Goal: Browse casually

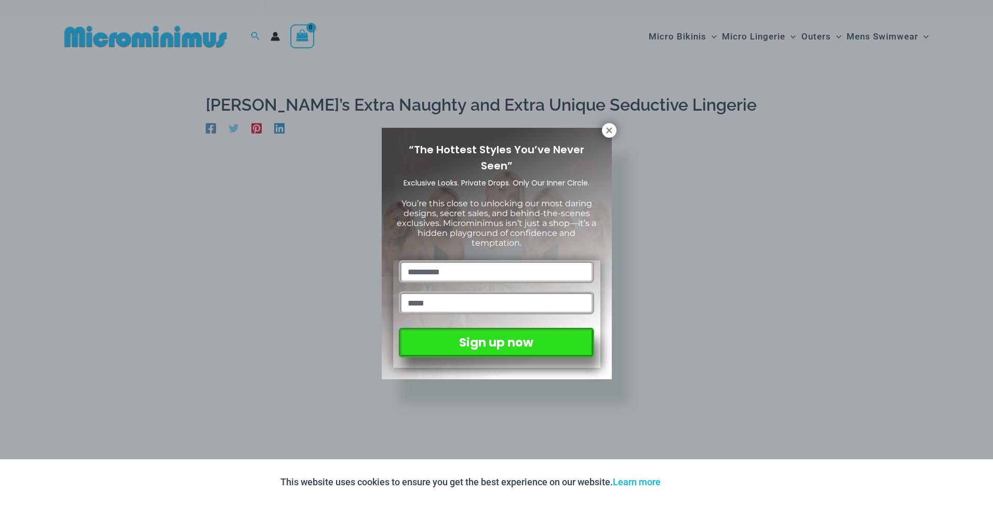
click at [75, 120] on div "“The Hottest Styles You’ve Never Seen” Exclusive Looks. Private Drops. Only Our…" at bounding box center [496, 252] width 993 height 505
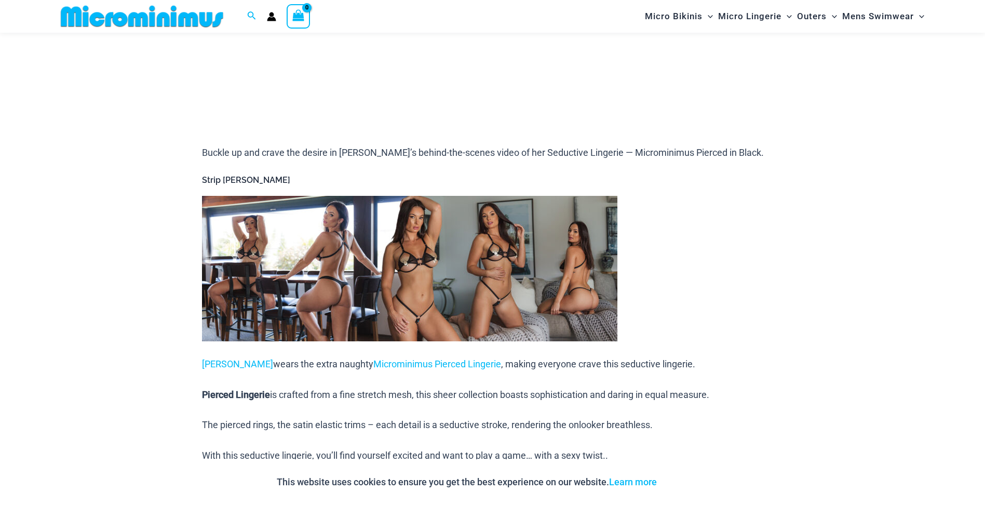
scroll to position [309, 0]
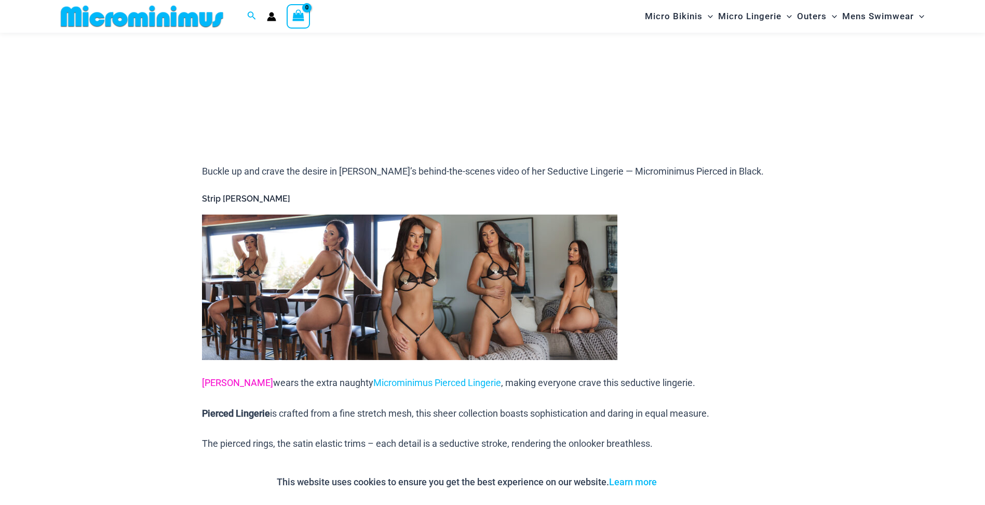
click at [224, 383] on span "[PERSON_NAME]" at bounding box center [237, 382] width 71 height 11
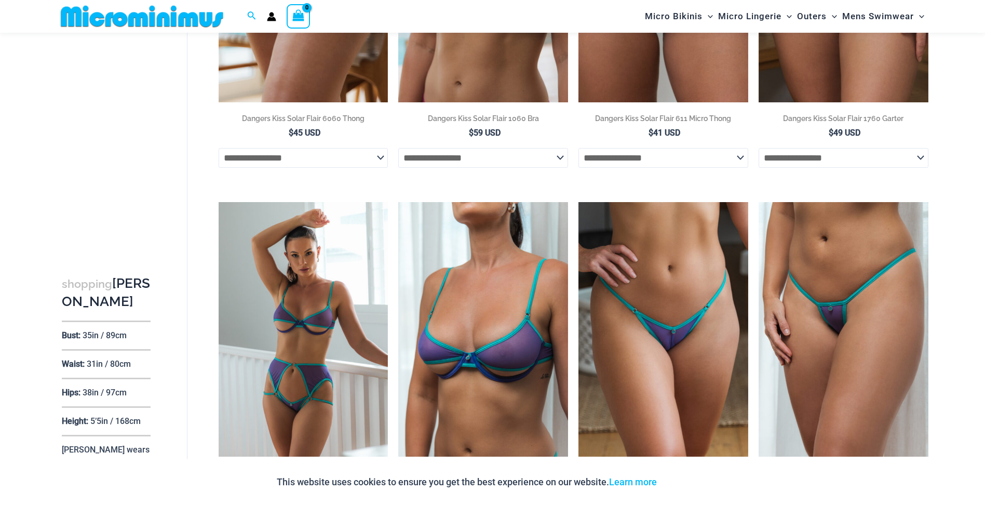
scroll to position [2432, 0]
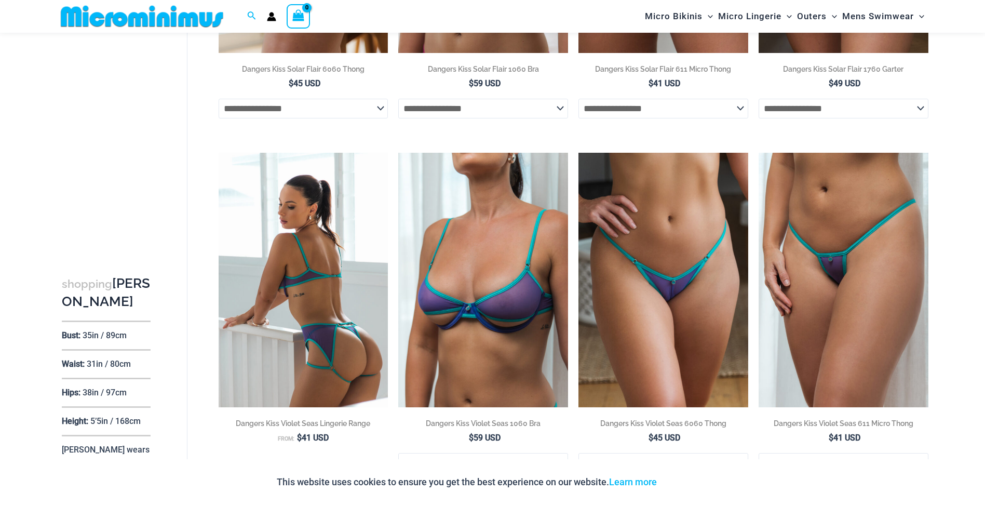
click at [287, 288] on img at bounding box center [304, 280] width 170 height 254
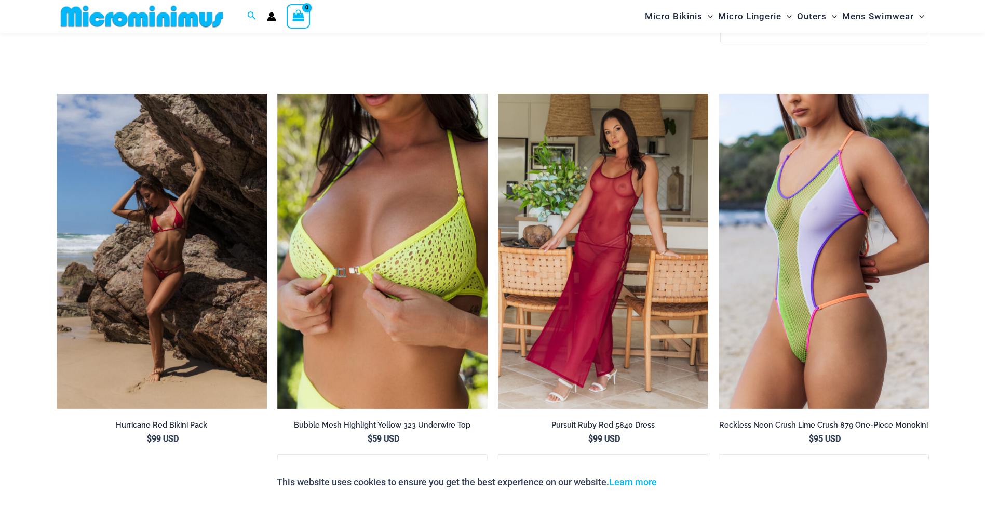
scroll to position [2484, 0]
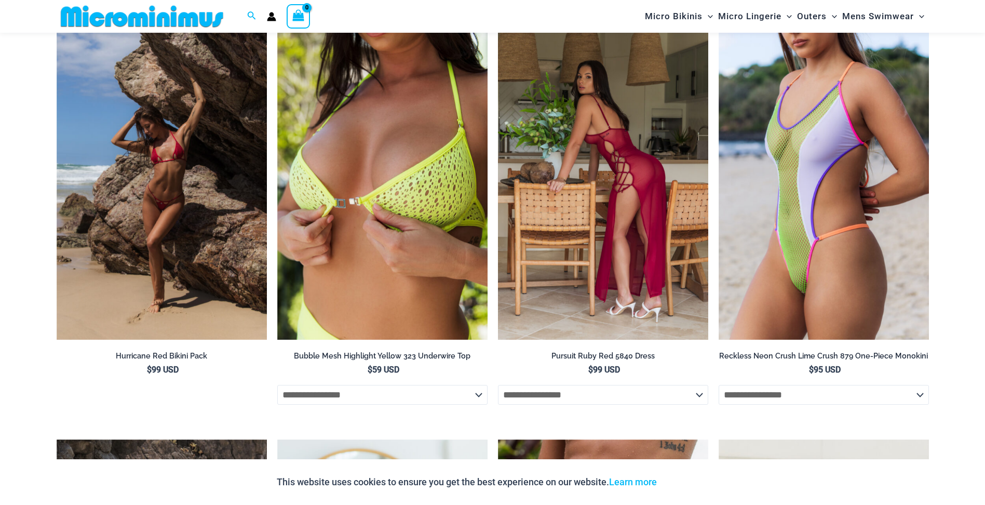
click at [575, 183] on img at bounding box center [603, 182] width 210 height 316
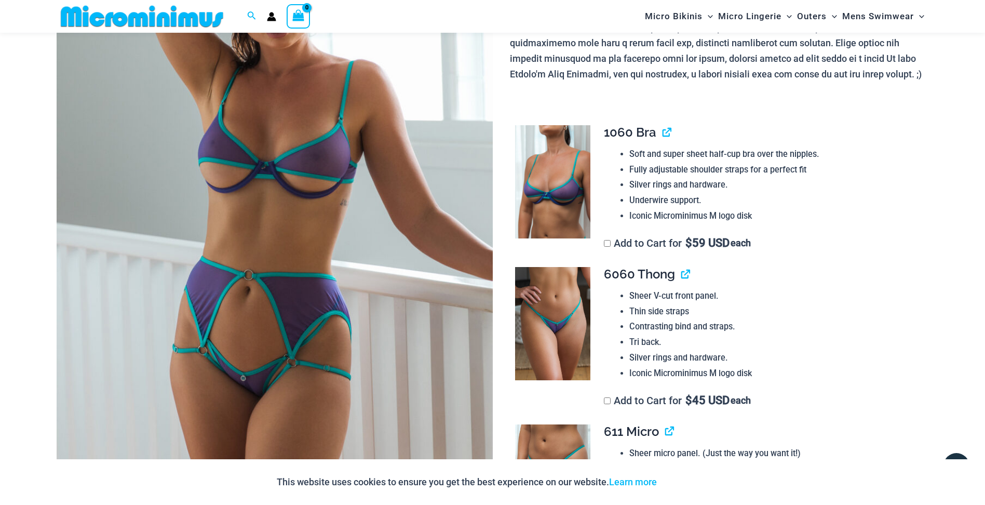
scroll to position [146, 0]
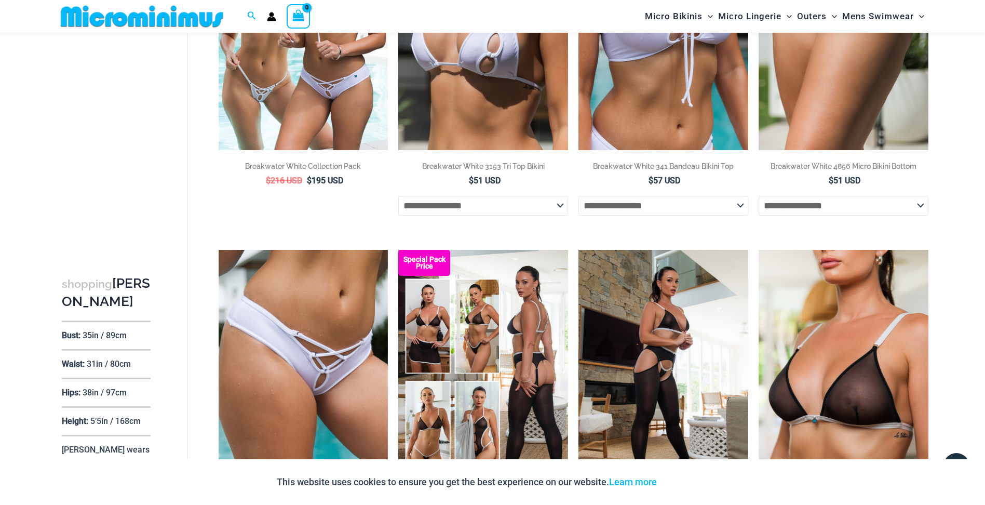
scroll to position [9, 0]
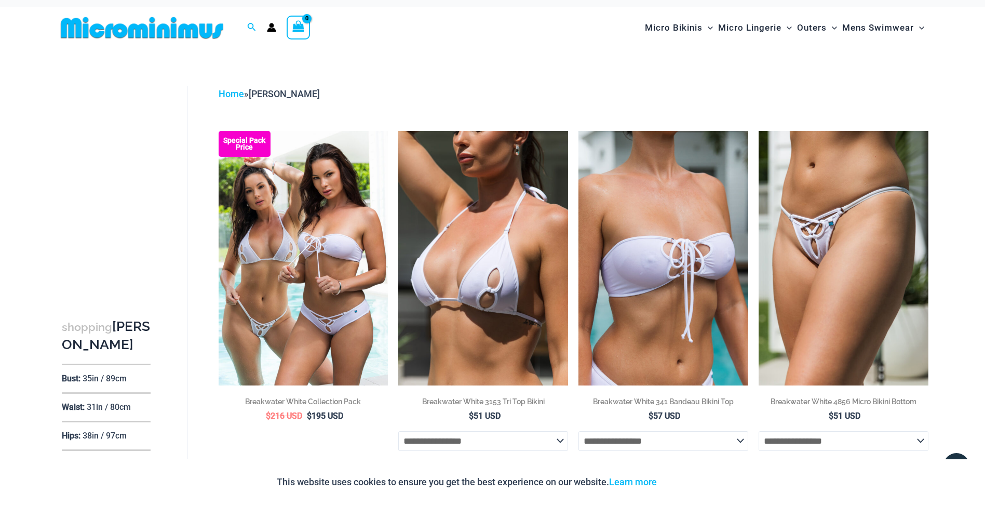
click at [266, 95] on span "Heather" at bounding box center [284, 93] width 71 height 11
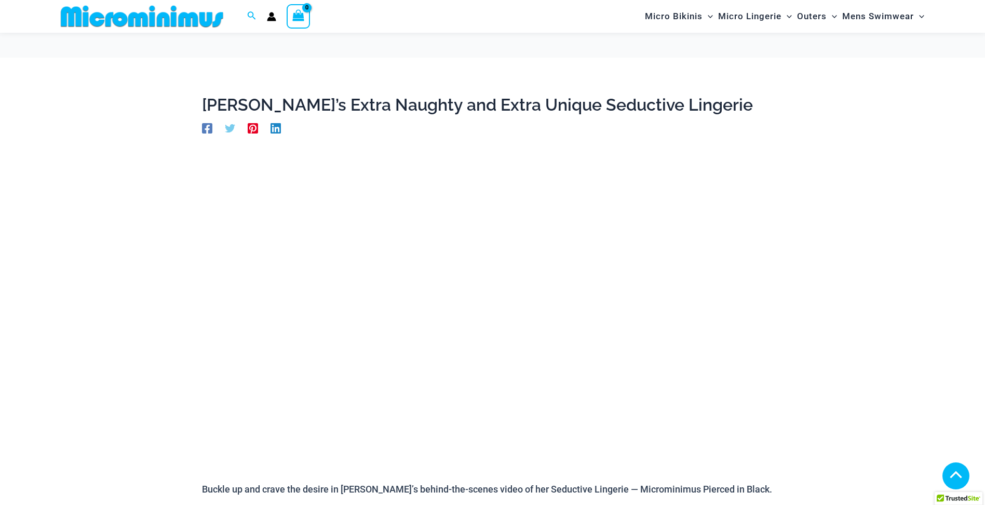
scroll to position [318, 0]
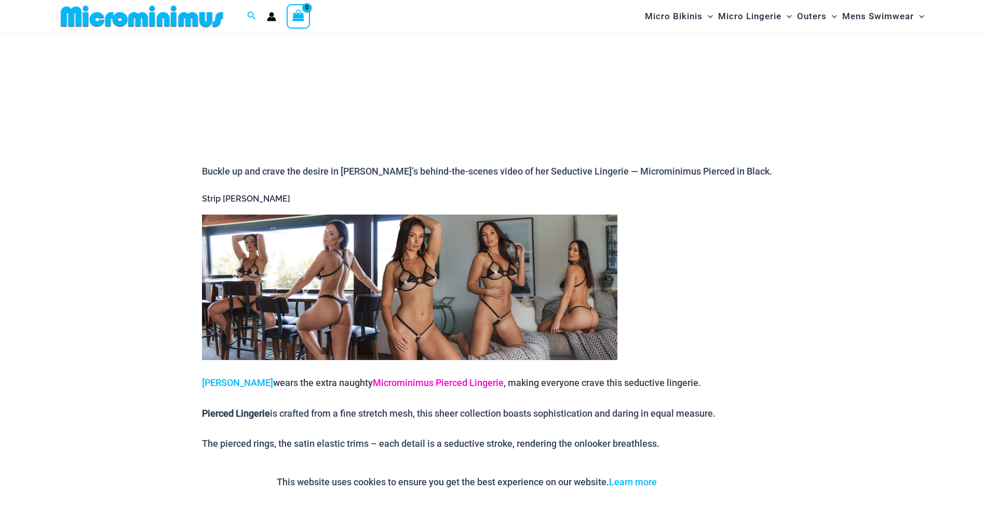
click at [388, 381] on span "Microminimus Pierced Lingerie" at bounding box center [438, 382] width 131 height 11
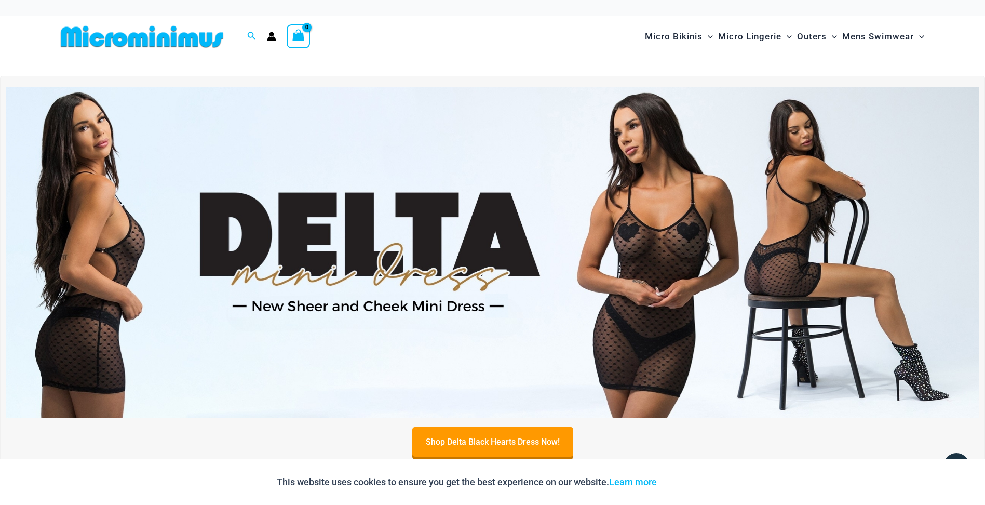
click at [307, 305] on img at bounding box center [493, 252] width 974 height 331
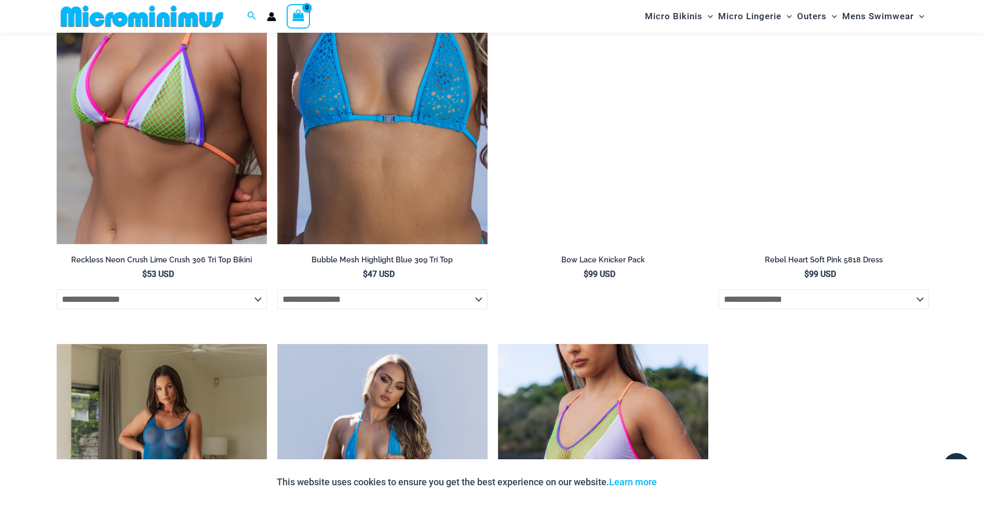
scroll to position [2016, 0]
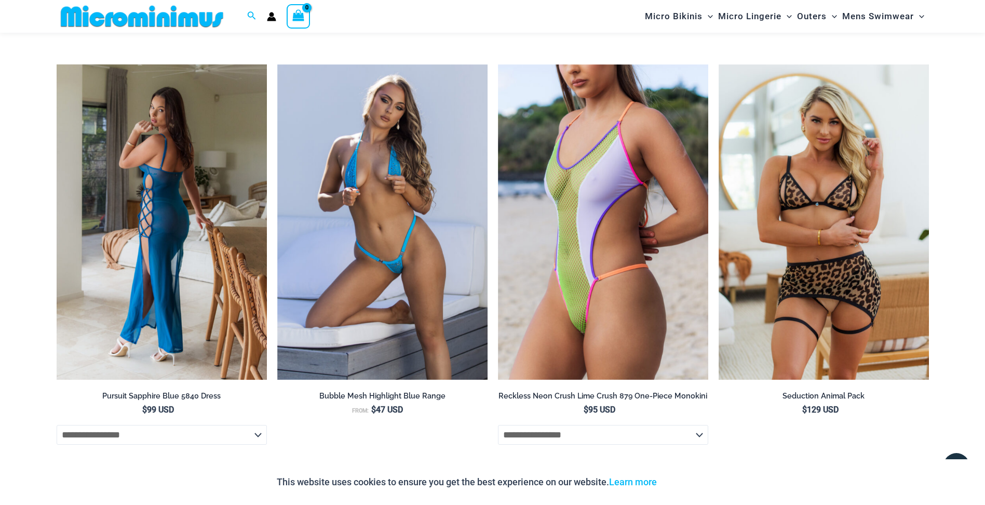
click at [142, 248] on img at bounding box center [162, 222] width 210 height 316
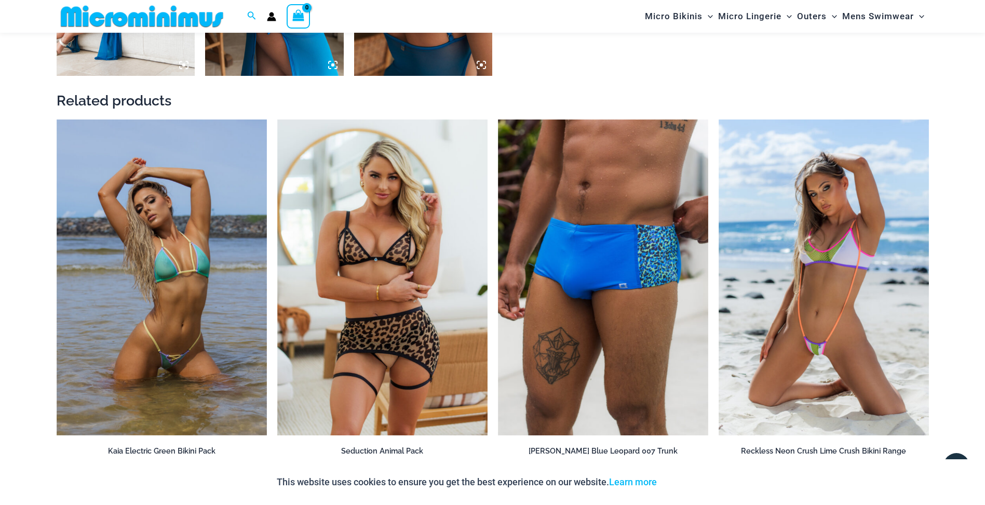
scroll to position [1081, 0]
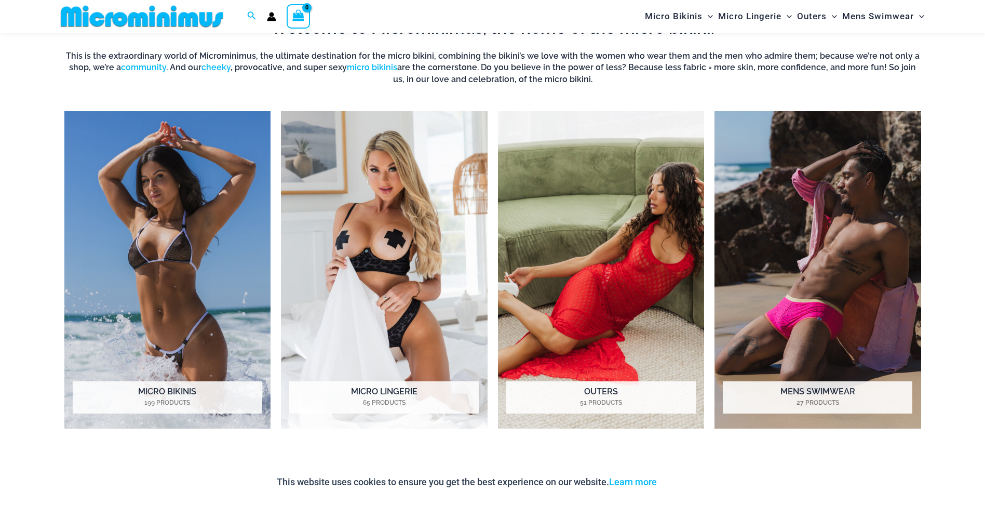
scroll to position [562, 0]
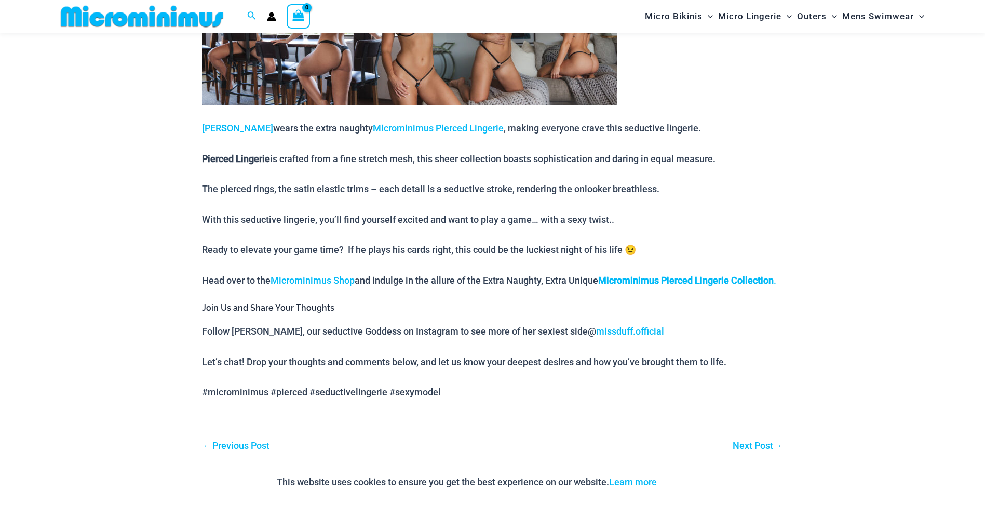
scroll to position [568, 0]
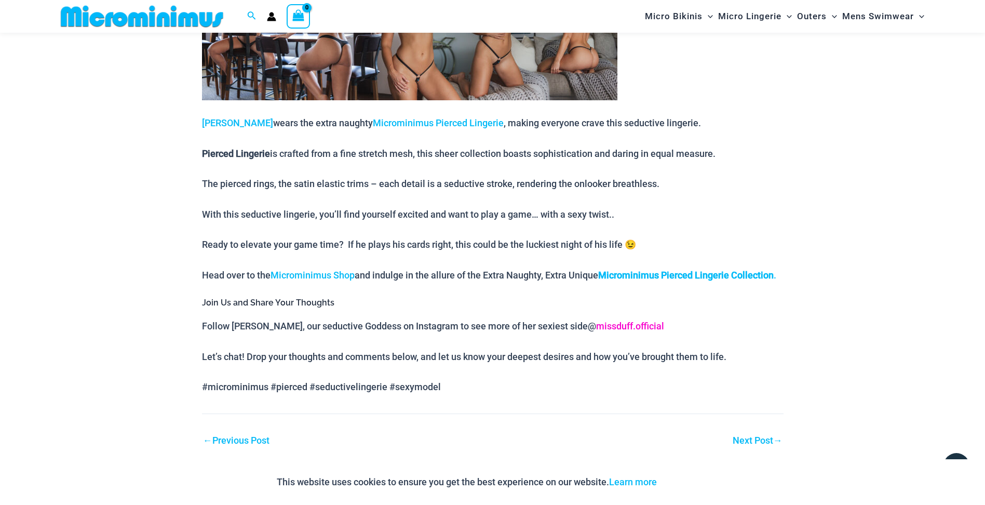
click at [605, 331] on link "missduff.official" at bounding box center [630, 325] width 68 height 11
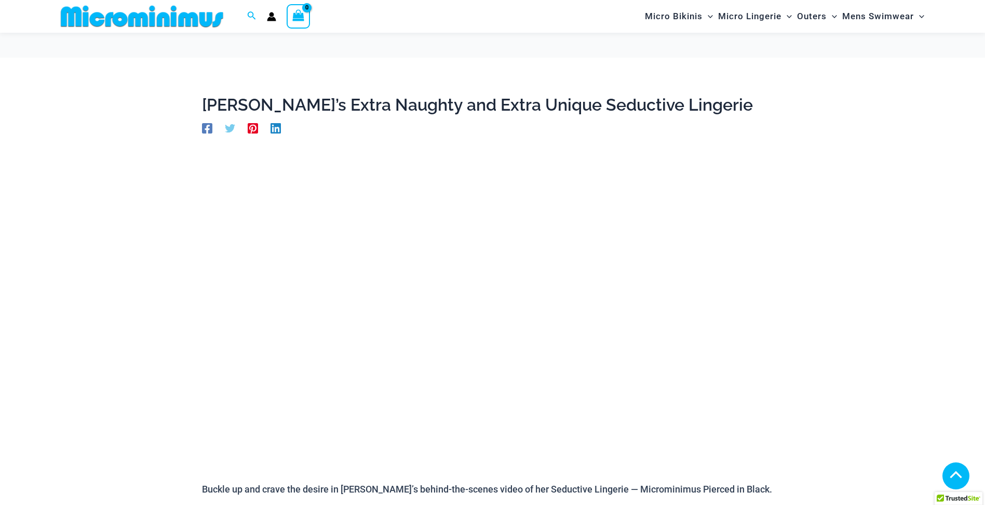
scroll to position [578, 0]
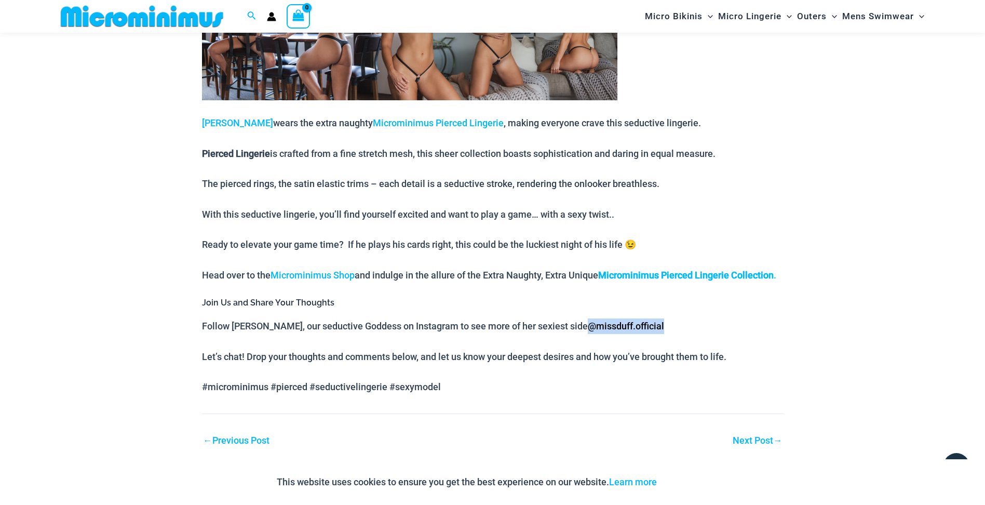
drag, startPoint x: 648, startPoint y: 342, endPoint x: 556, endPoint y: 341, distance: 91.9
click at [556, 334] on p "Follow Heather, our seductive Goddess on Instagram to see more of her sexiest s…" at bounding box center [493, 326] width 582 height 16
copy span "@ missduff.official"
click at [211, 122] on span "Heather" at bounding box center [237, 122] width 71 height 11
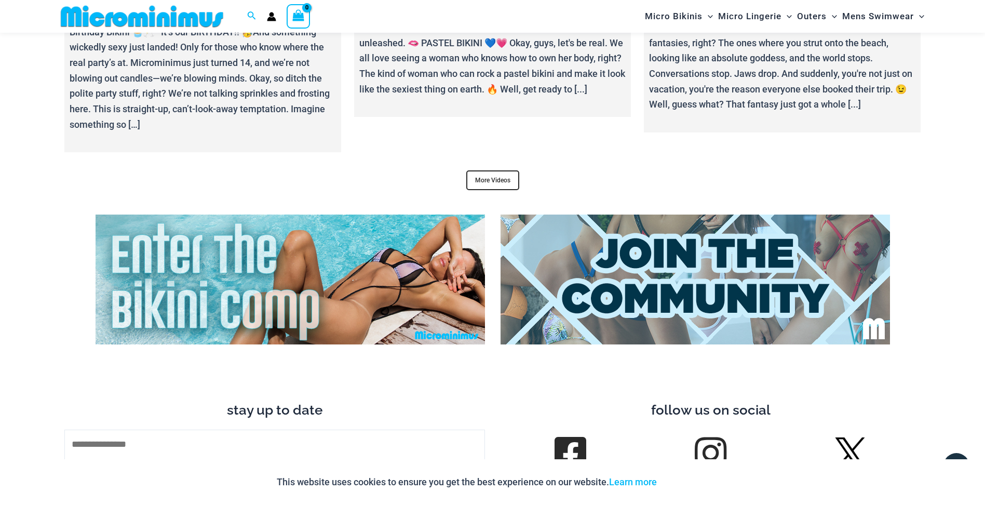
scroll to position [3982, 0]
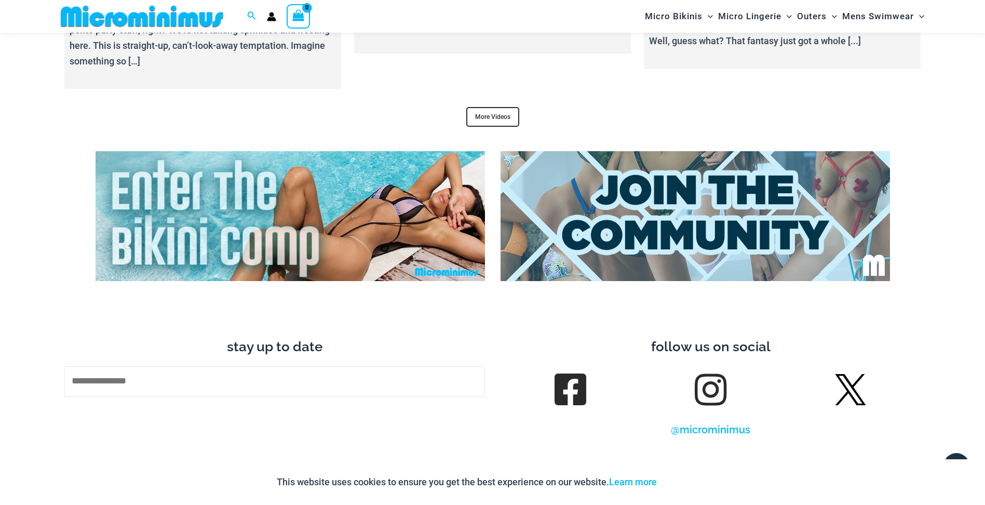
click at [708, 375] on link at bounding box center [710, 389] width 29 height 29
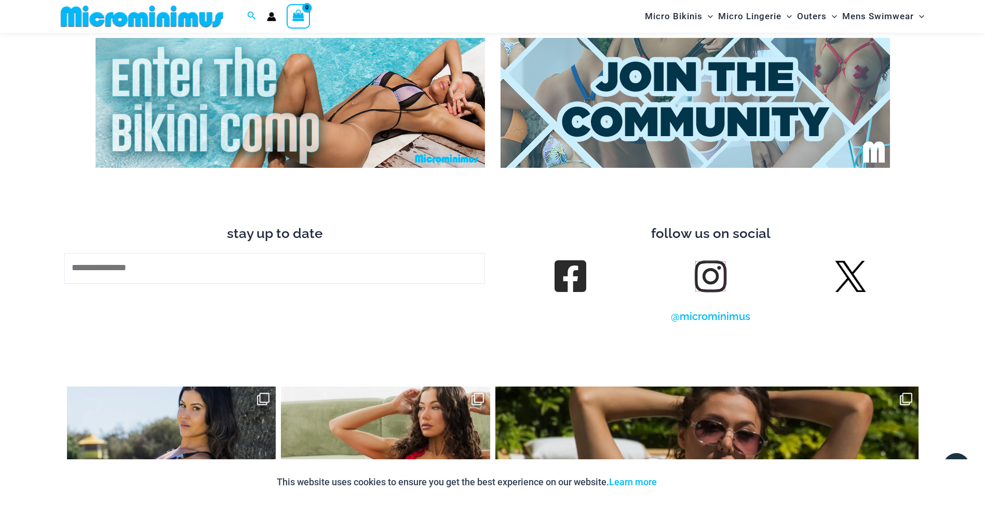
scroll to position [3930, 0]
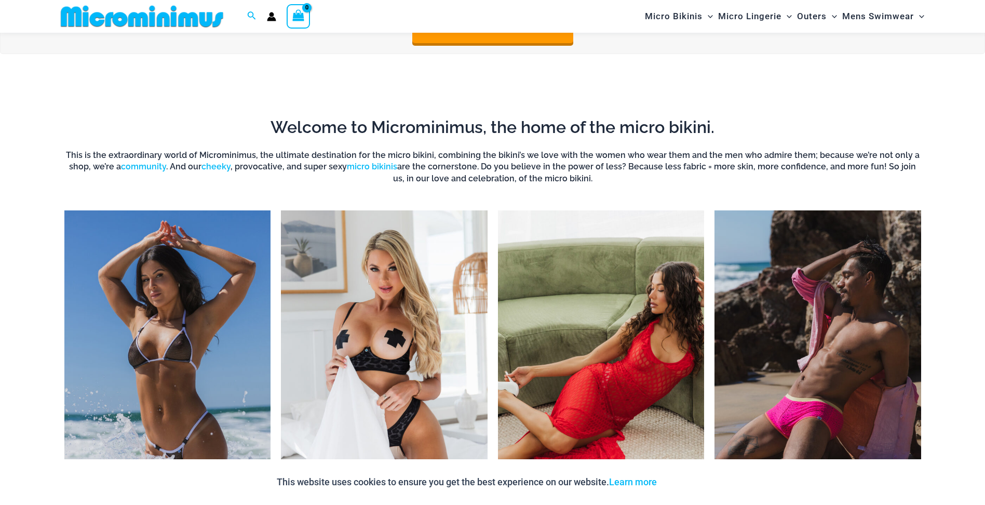
scroll to position [558, 0]
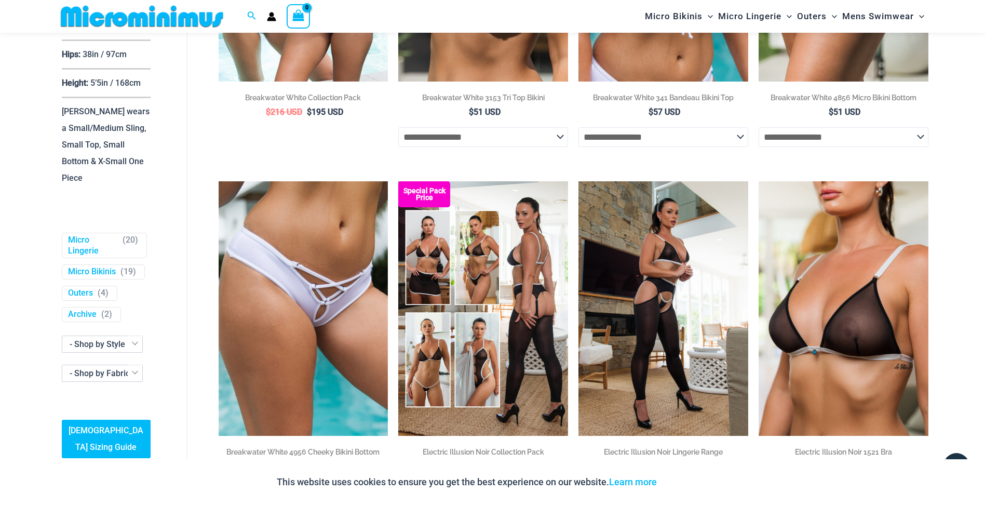
scroll to position [364, 0]
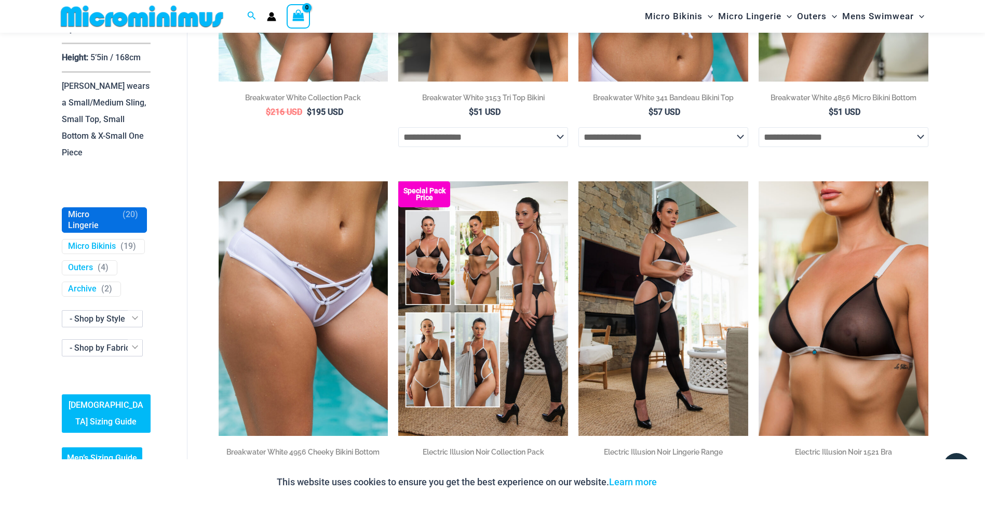
click at [82, 231] on link "Micro Lingerie" at bounding box center [93, 220] width 50 height 22
click at [82, 252] on link "Micro Bikinis" at bounding box center [92, 247] width 48 height 11
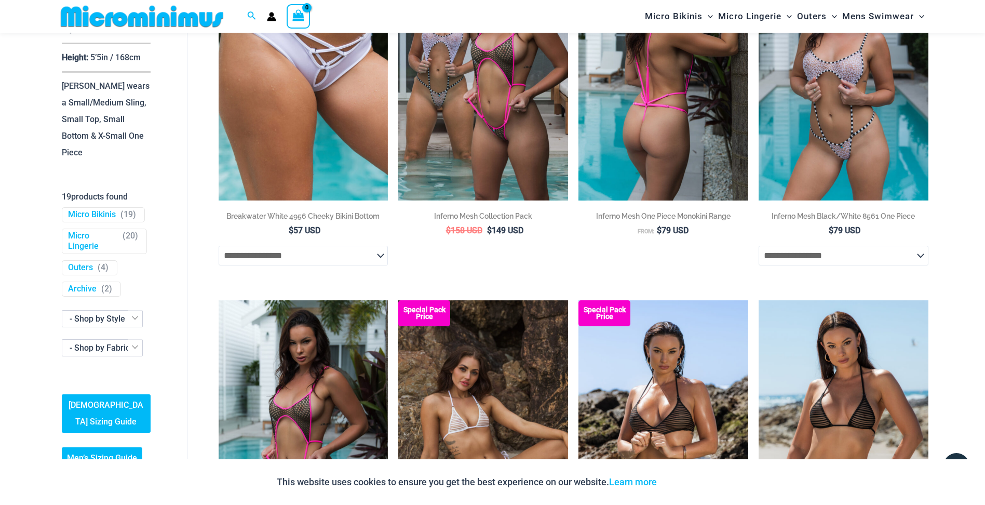
scroll to position [511, 0]
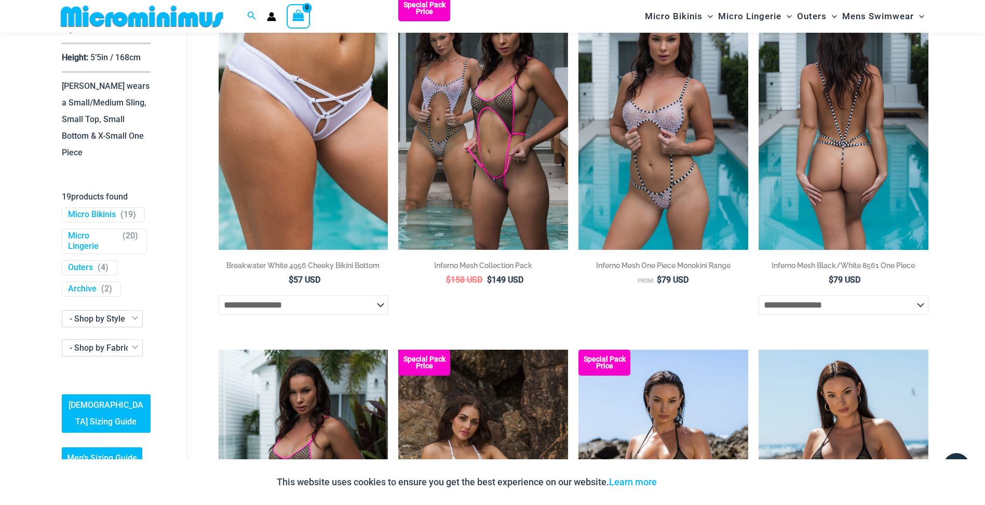
click at [823, 118] on img at bounding box center [844, 122] width 170 height 254
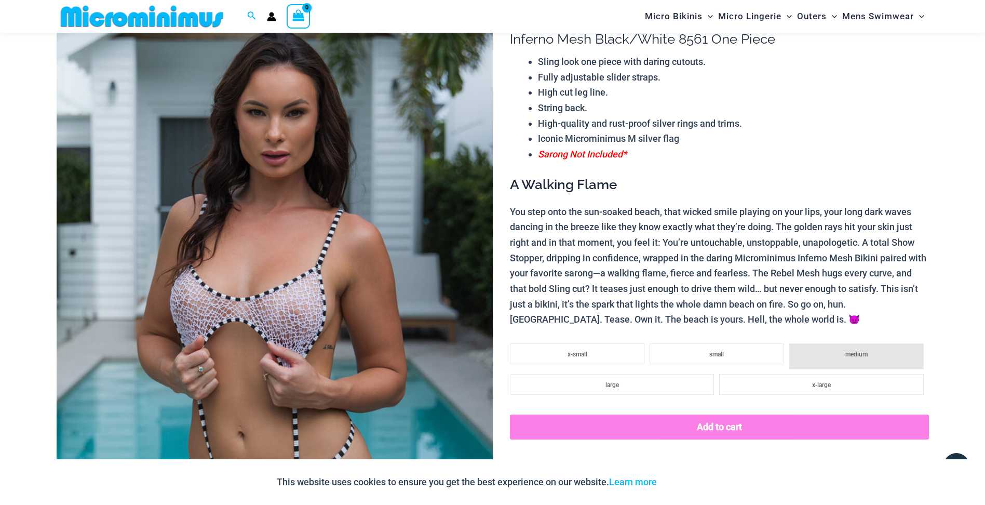
scroll to position [94, 0]
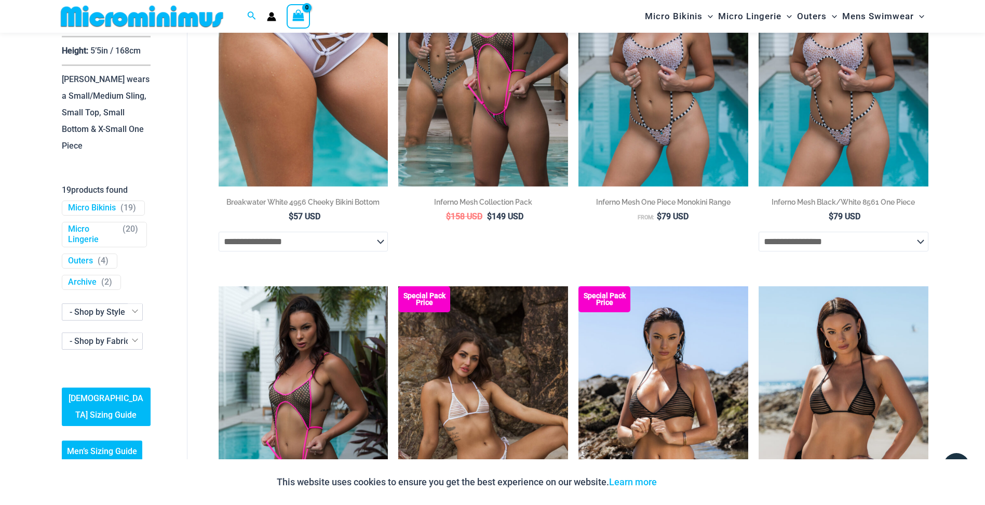
scroll to position [407, 0]
click at [81, 230] on link "Micro Lingerie" at bounding box center [93, 234] width 50 height 22
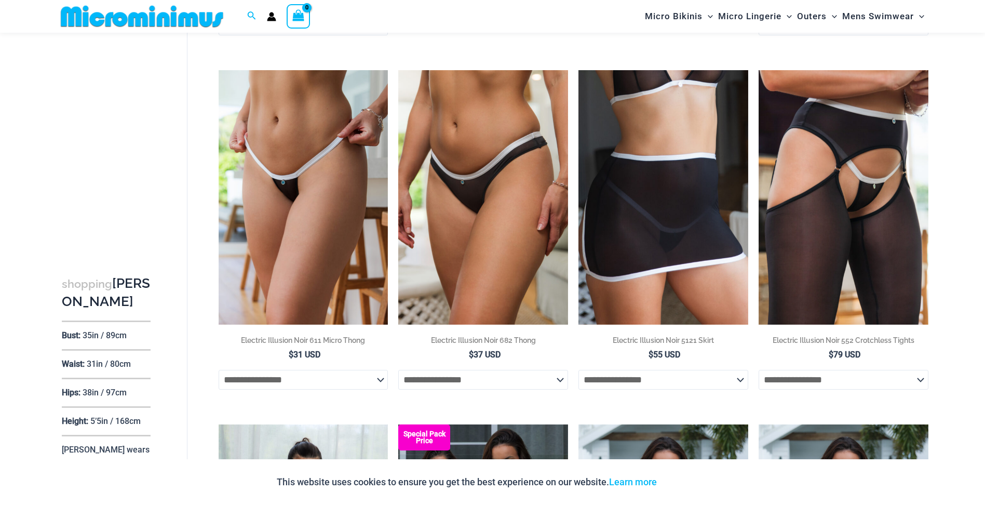
scroll to position [985, 0]
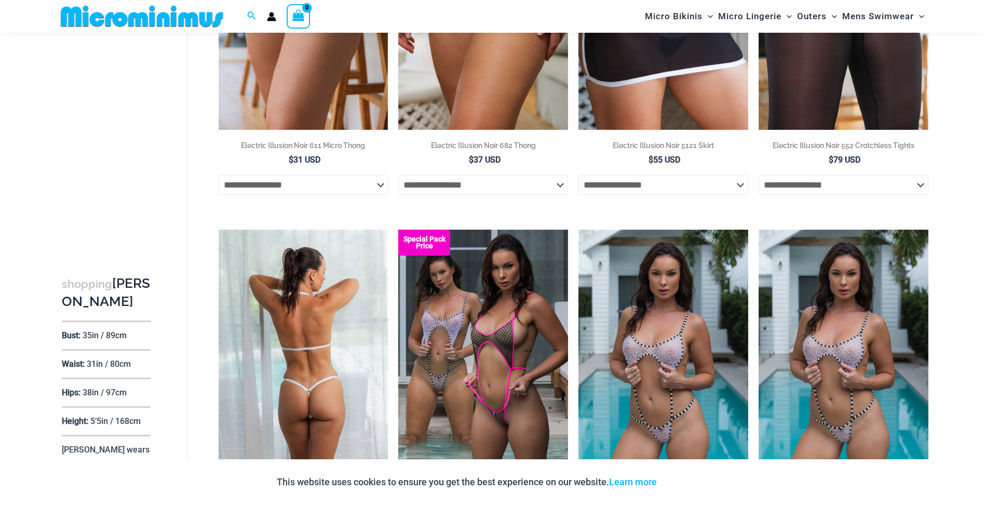
click at [273, 380] on img at bounding box center [304, 357] width 170 height 254
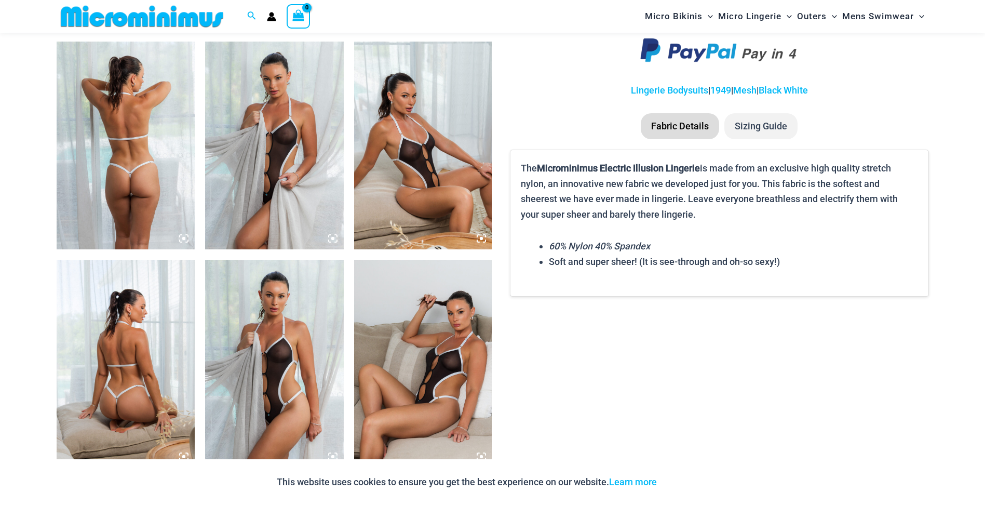
scroll to position [724, 0]
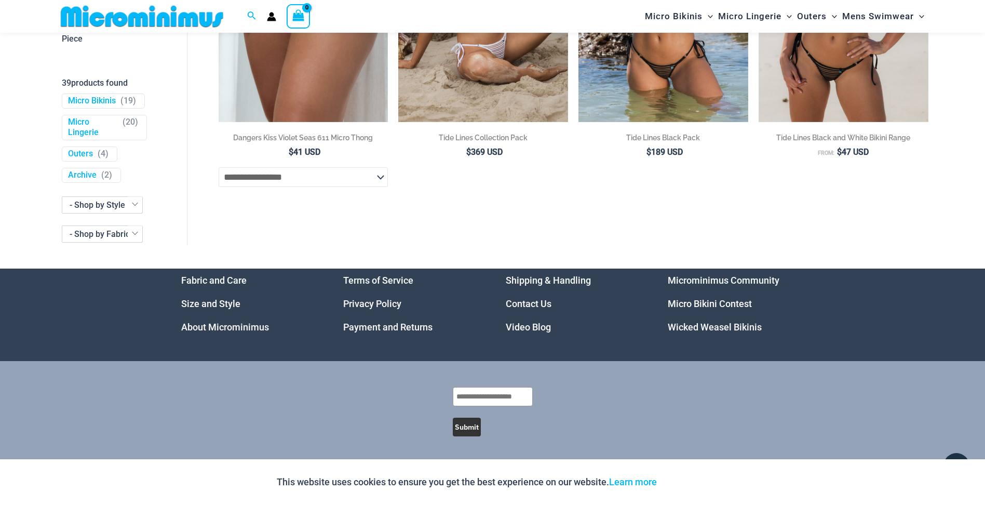
scroll to position [260, 0]
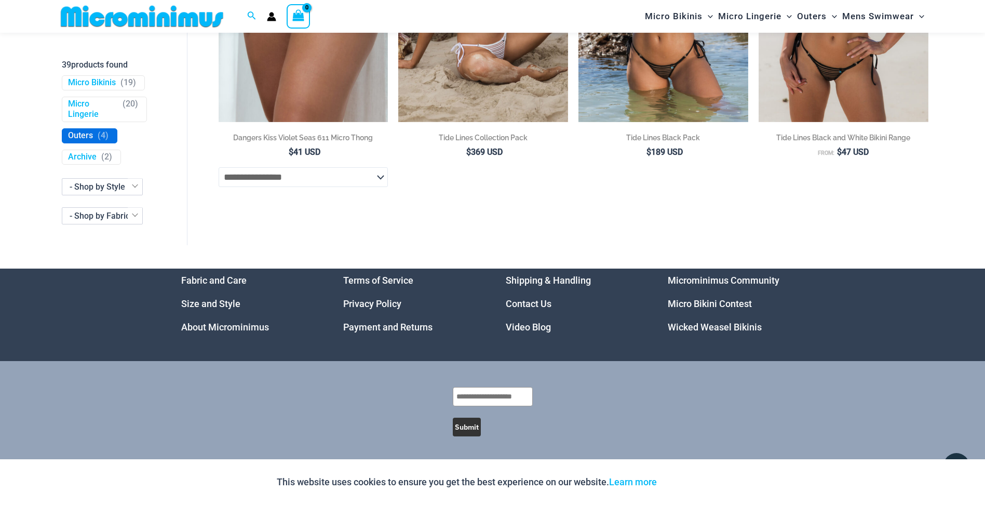
click at [98, 141] on span "( 4 )" at bounding box center [103, 135] width 11 height 11
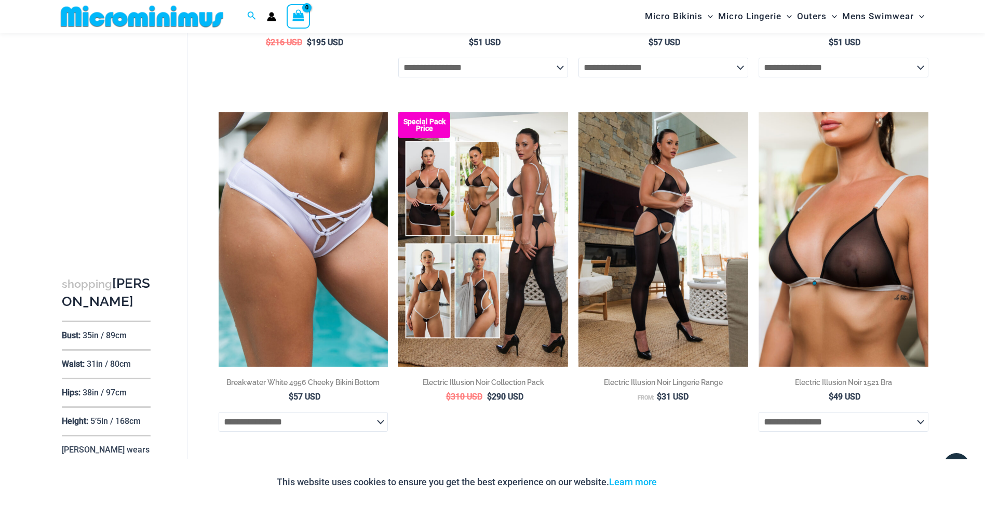
scroll to position [387, 0]
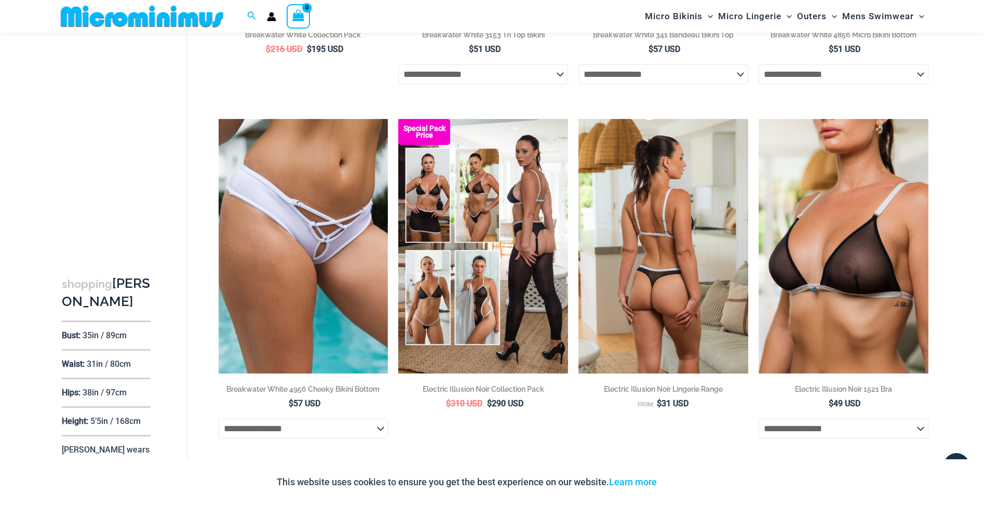
click at [675, 208] on img at bounding box center [664, 246] width 170 height 254
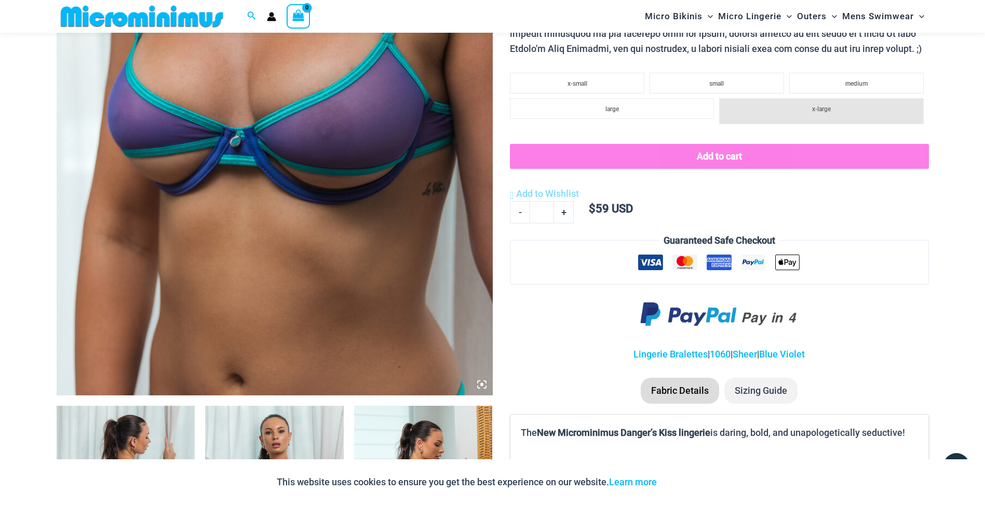
scroll to position [665, 0]
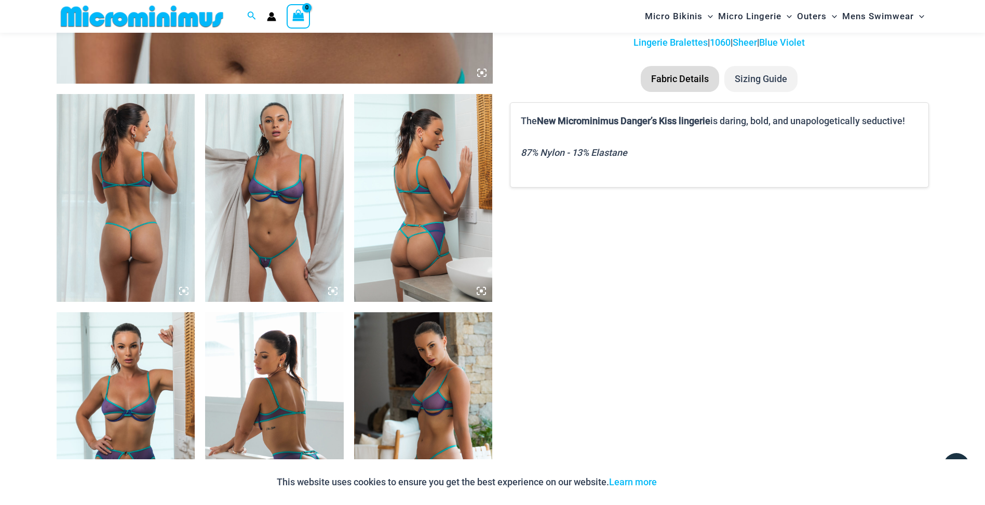
click at [135, 191] on img at bounding box center [126, 198] width 139 height 208
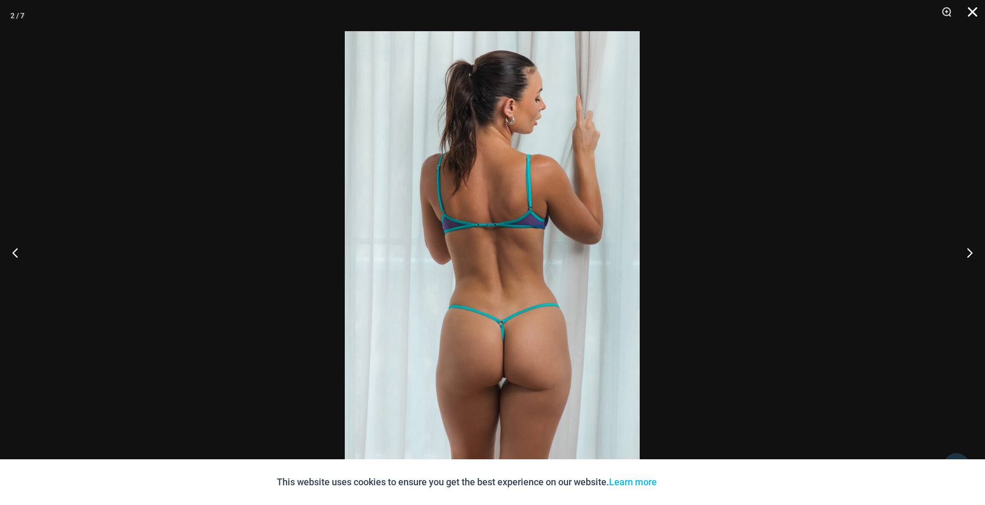
click at [975, 9] on button "Close" at bounding box center [969, 15] width 26 height 31
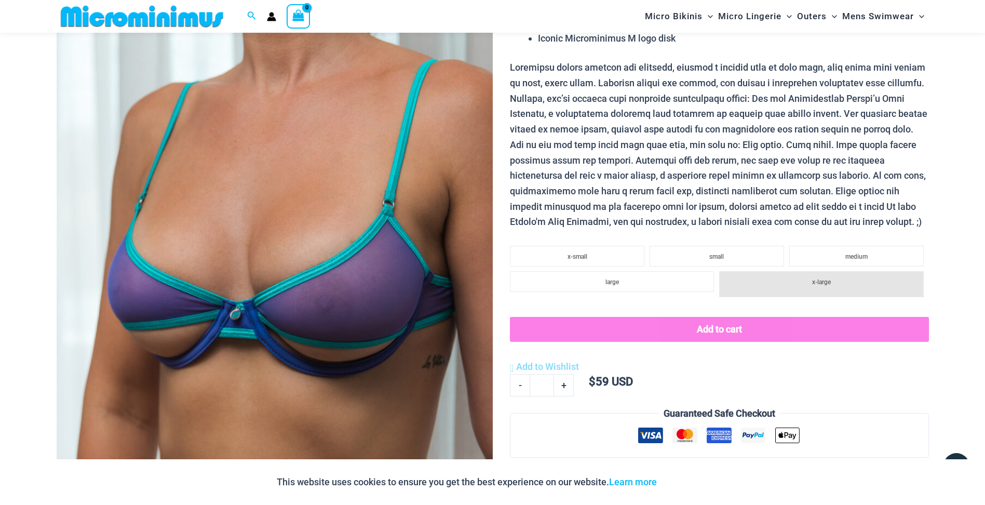
scroll to position [199, 0]
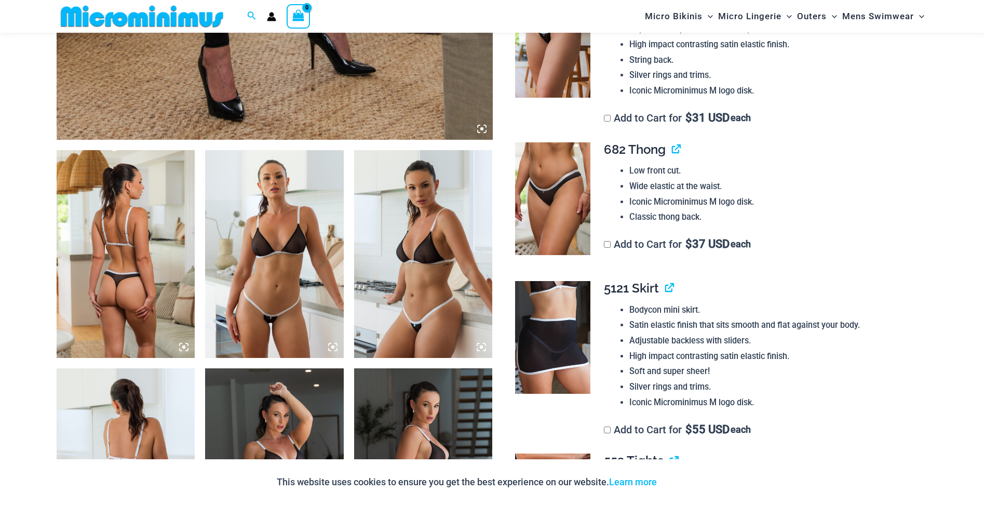
scroll to position [613, 0]
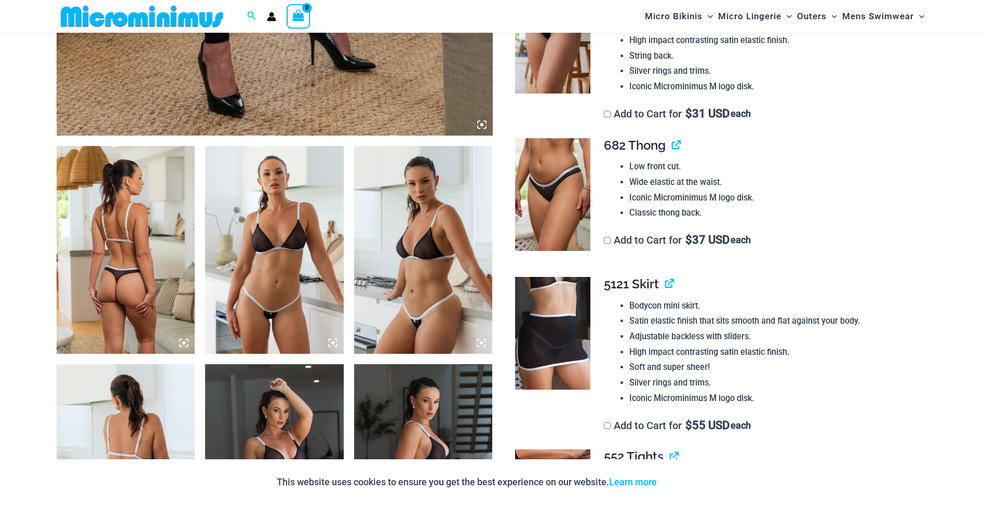
click at [292, 244] on img at bounding box center [274, 250] width 139 height 208
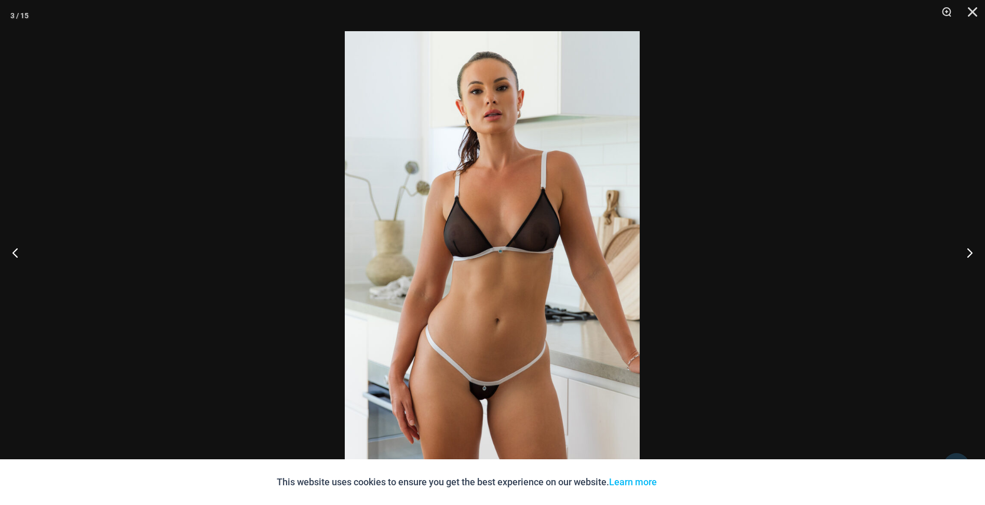
click at [306, 146] on div at bounding box center [492, 252] width 985 height 505
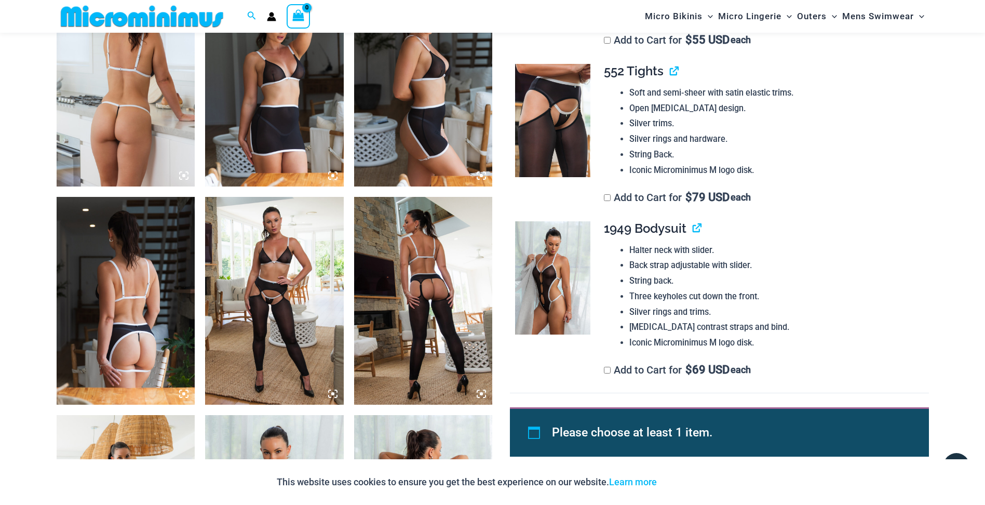
scroll to position [1029, 0]
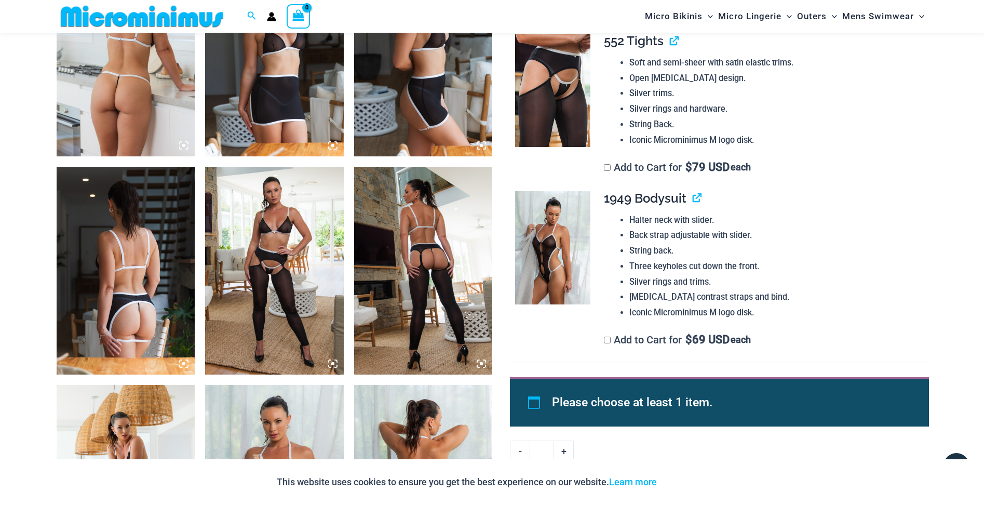
click at [289, 283] on img at bounding box center [274, 271] width 139 height 208
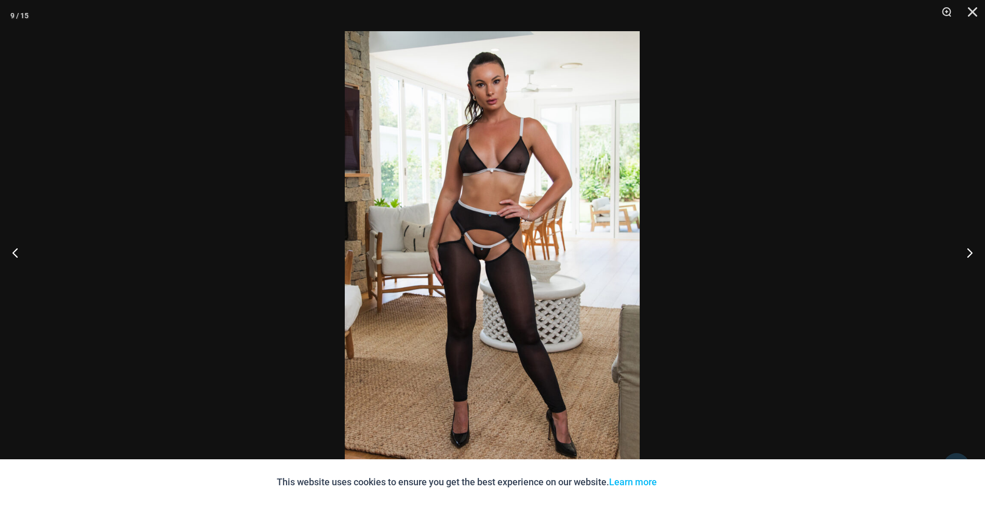
click at [187, 139] on div at bounding box center [492, 252] width 985 height 505
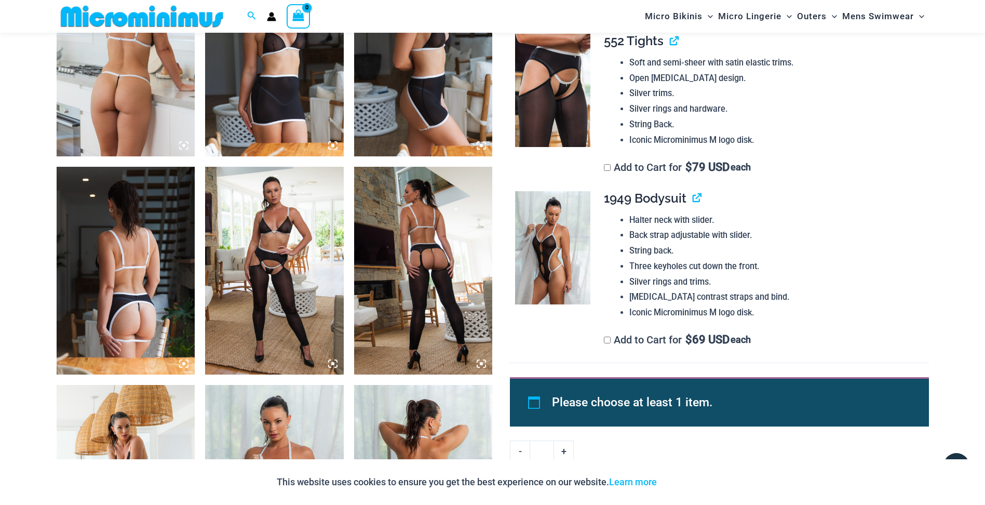
scroll to position [1185, 0]
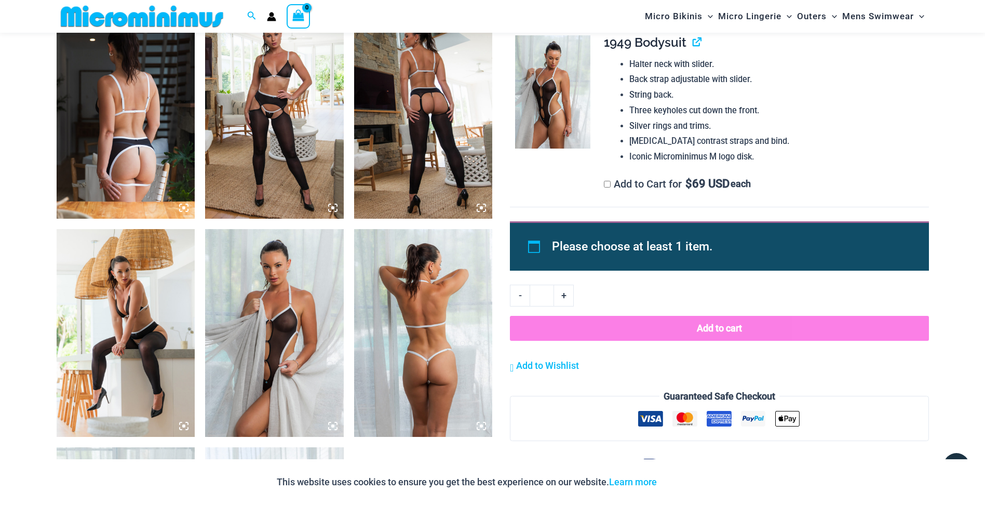
click at [421, 326] on img at bounding box center [423, 333] width 139 height 208
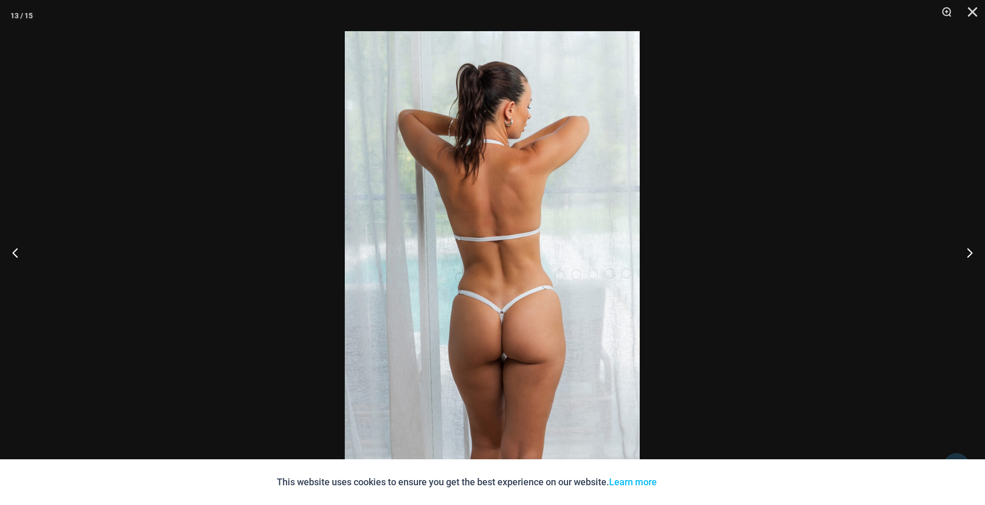
click at [230, 120] on div at bounding box center [492, 252] width 985 height 505
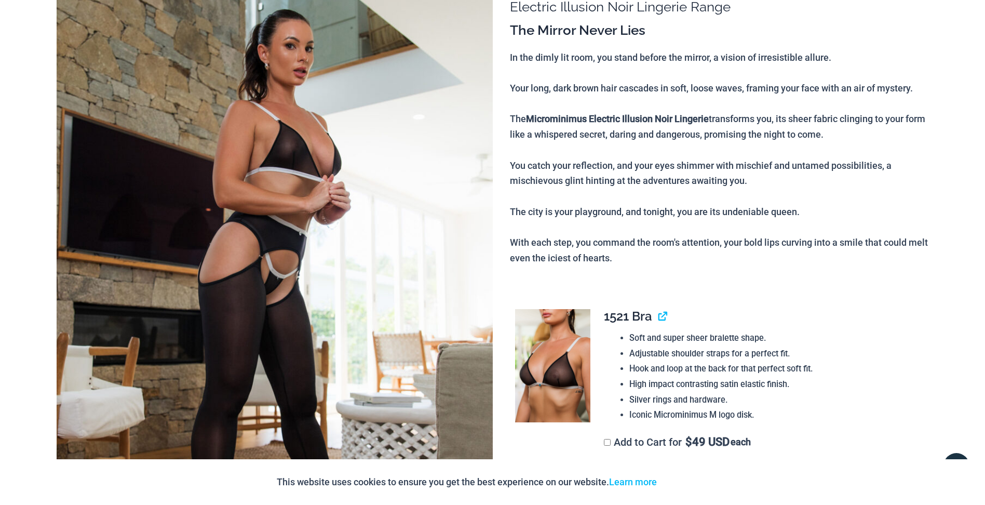
scroll to position [0, 0]
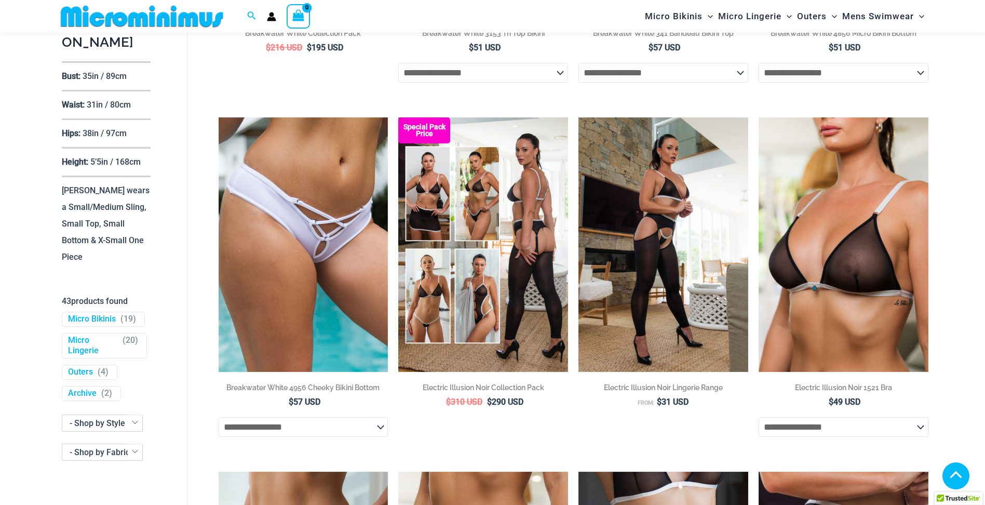
scroll to position [387, 0]
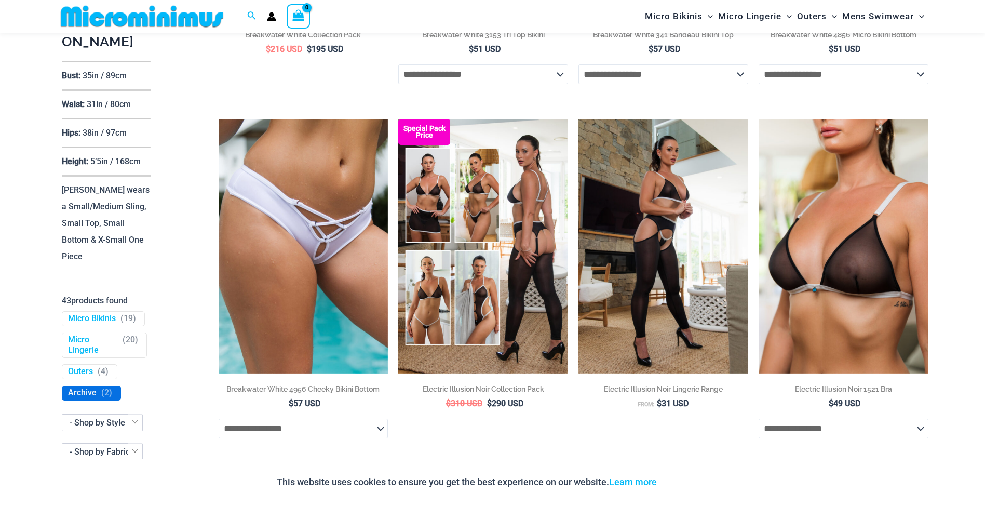
click at [79, 398] on link "Archive" at bounding box center [82, 392] width 29 height 11
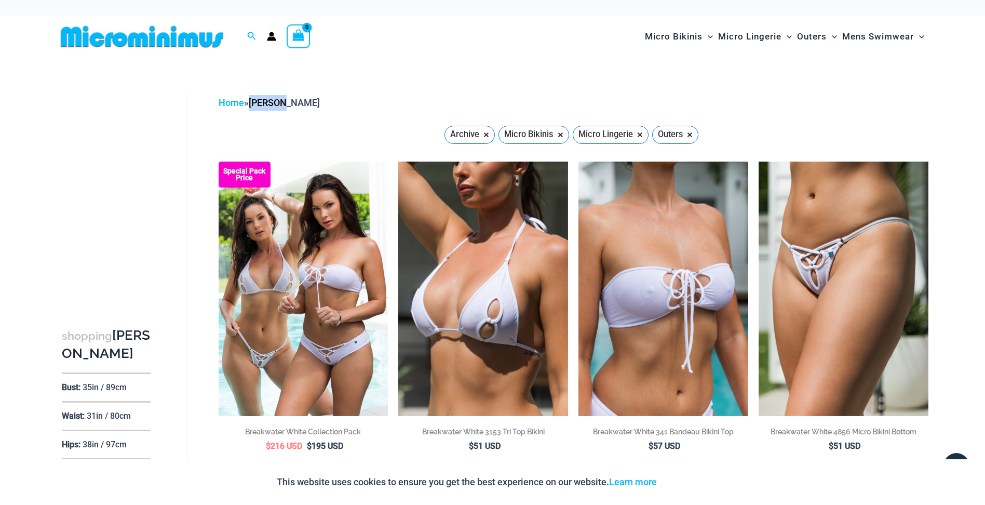
drag, startPoint x: 291, startPoint y: 106, endPoint x: 253, endPoint y: 106, distance: 37.9
click at [253, 106] on div "Home » [PERSON_NAME]" at bounding box center [574, 103] width 710 height 16
copy span "[PERSON_NAME]"
